Goal: Find specific page/section: Find specific page/section

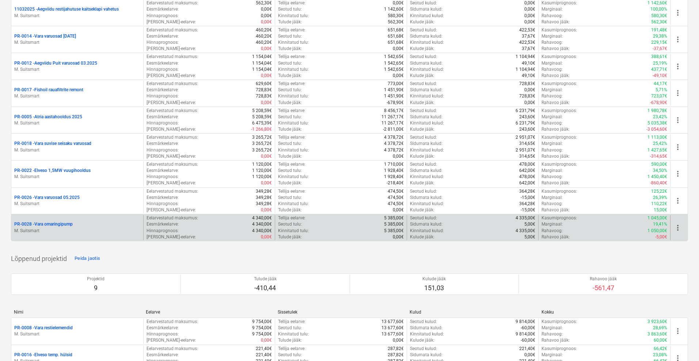
scroll to position [581, 0]
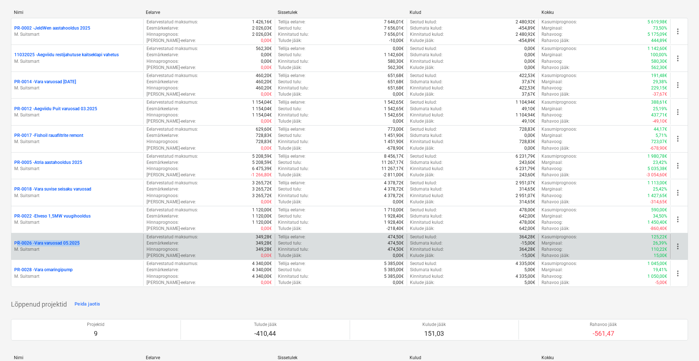
drag, startPoint x: 10, startPoint y: 242, endPoint x: 116, endPoint y: 244, distance: 106.0
click at [116, 244] on div "Loo näidisprojekt Loo projekt Minu märgitud projektid Näita projekte (0) Käimas…" at bounding box center [349, 37] width 699 height 1198
copy p "PR-0026 - Vara varuosad 05.2025"
click at [67, 240] on p "PR-0026 - Vara varuosad 05.2025" at bounding box center [46, 243] width 65 height 6
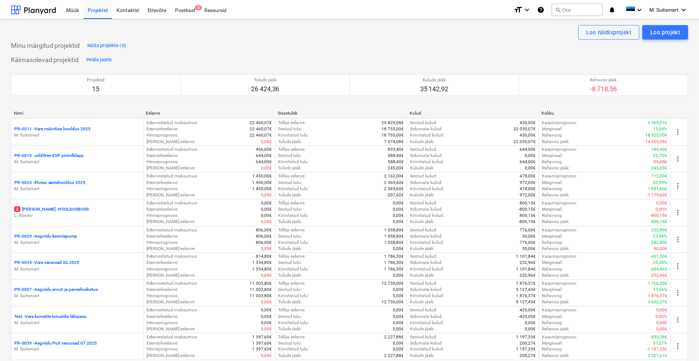
scroll to position [581, 0]
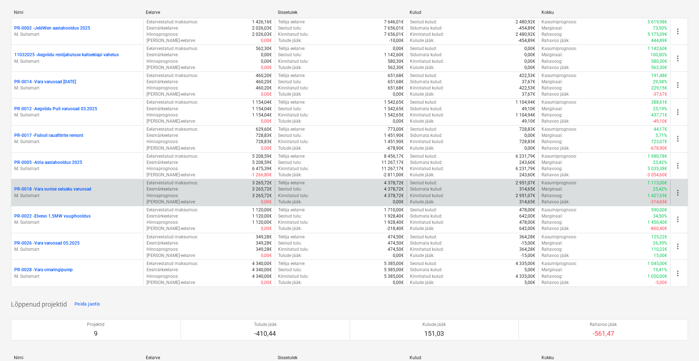
click at [52, 188] on p "PR-0018 - Vara suvise seisaku varuosad" at bounding box center [52, 189] width 77 height 6
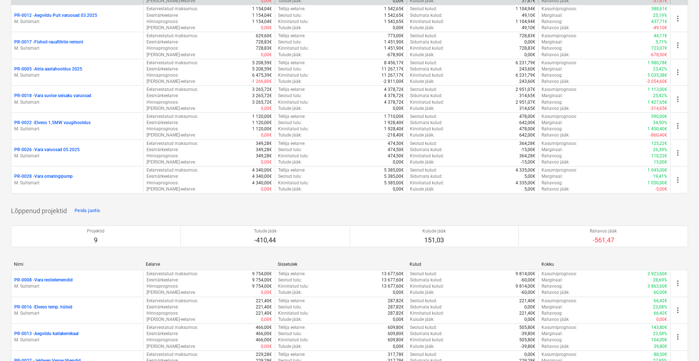
scroll to position [718, 0]
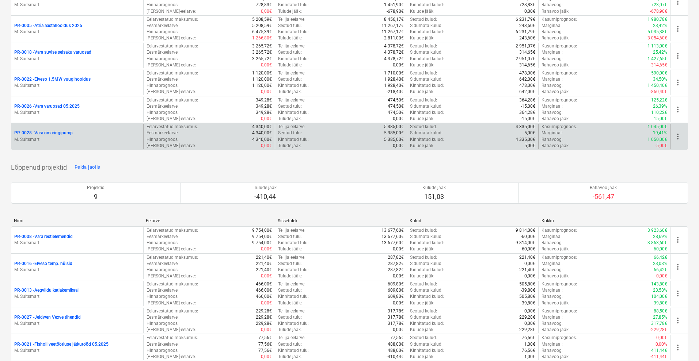
click at [52, 132] on p "PR-0028 - [PERSON_NAME]" at bounding box center [43, 133] width 58 height 6
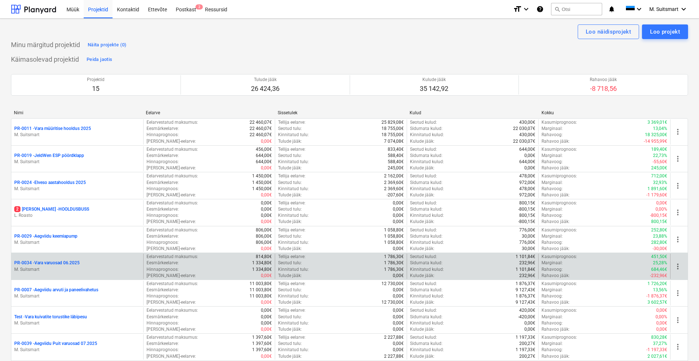
click at [67, 264] on p "PR-0034 - Vara varuosad 06.2025" at bounding box center [46, 263] width 65 height 6
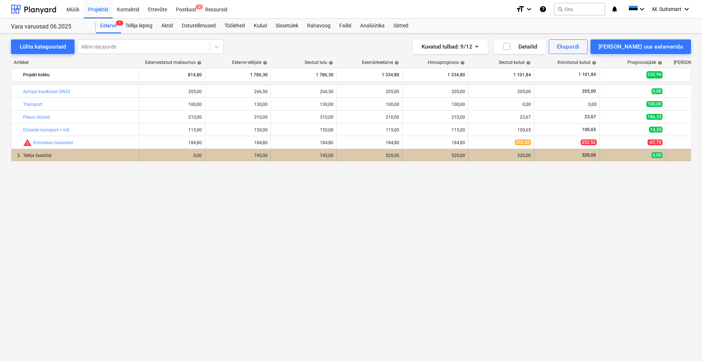
click at [29, 155] on div "Tellija lisatööd" at bounding box center [79, 156] width 113 height 12
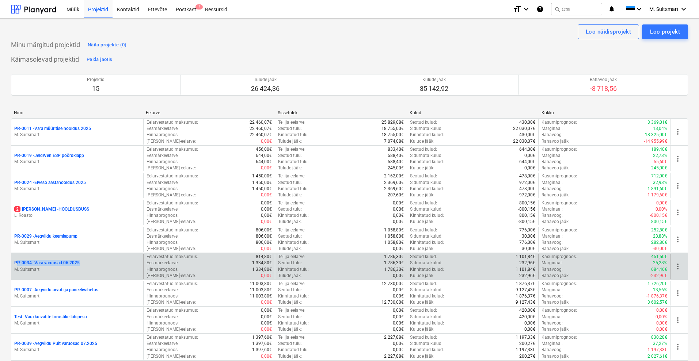
drag, startPoint x: 7, startPoint y: 260, endPoint x: 101, endPoint y: 255, distance: 94.0
copy p "PR-0034 - Vara varuosad 06.2025"
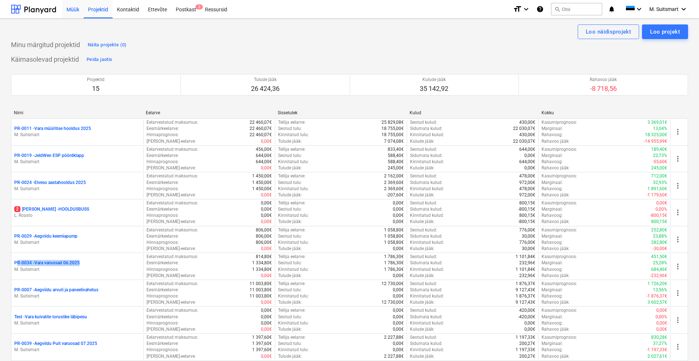
click at [74, 6] on div "Müük" at bounding box center [73, 9] width 22 height 19
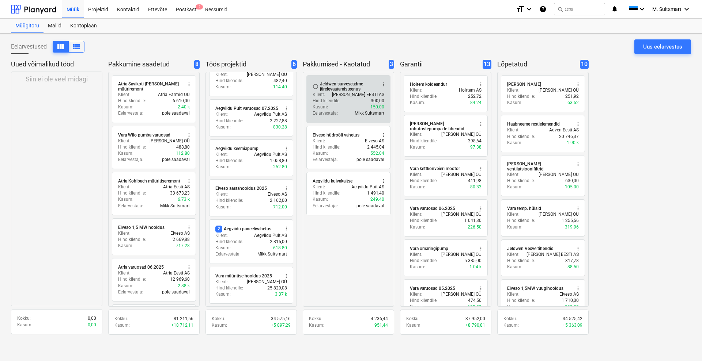
scroll to position [16, 0]
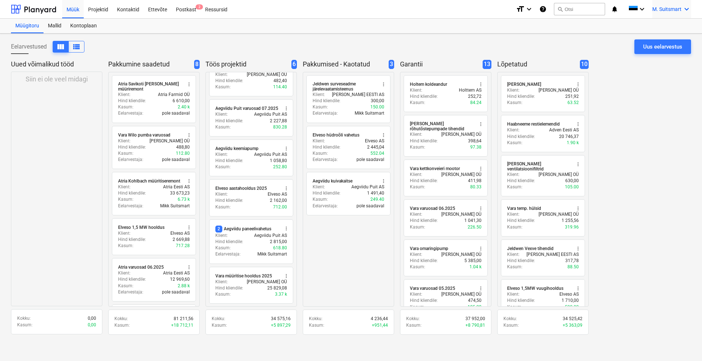
click at [674, 7] on span "M. Suitsmart" at bounding box center [666, 9] width 29 height 6
click at [654, 29] on div "MS Novel Engineering OÜ" at bounding box center [655, 31] width 62 height 10
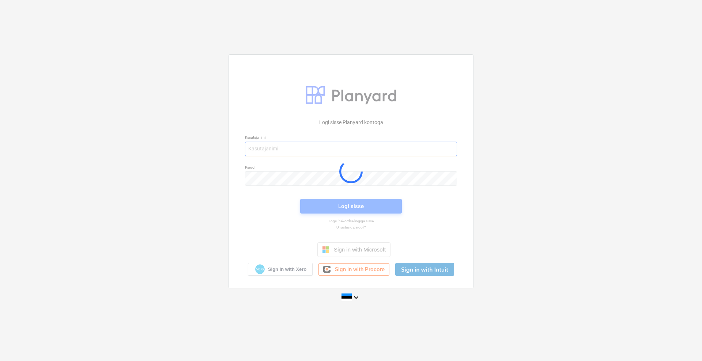
type input "[EMAIL_ADDRESS][DOMAIN_NAME]"
